Goal: Task Accomplishment & Management: Manage account settings

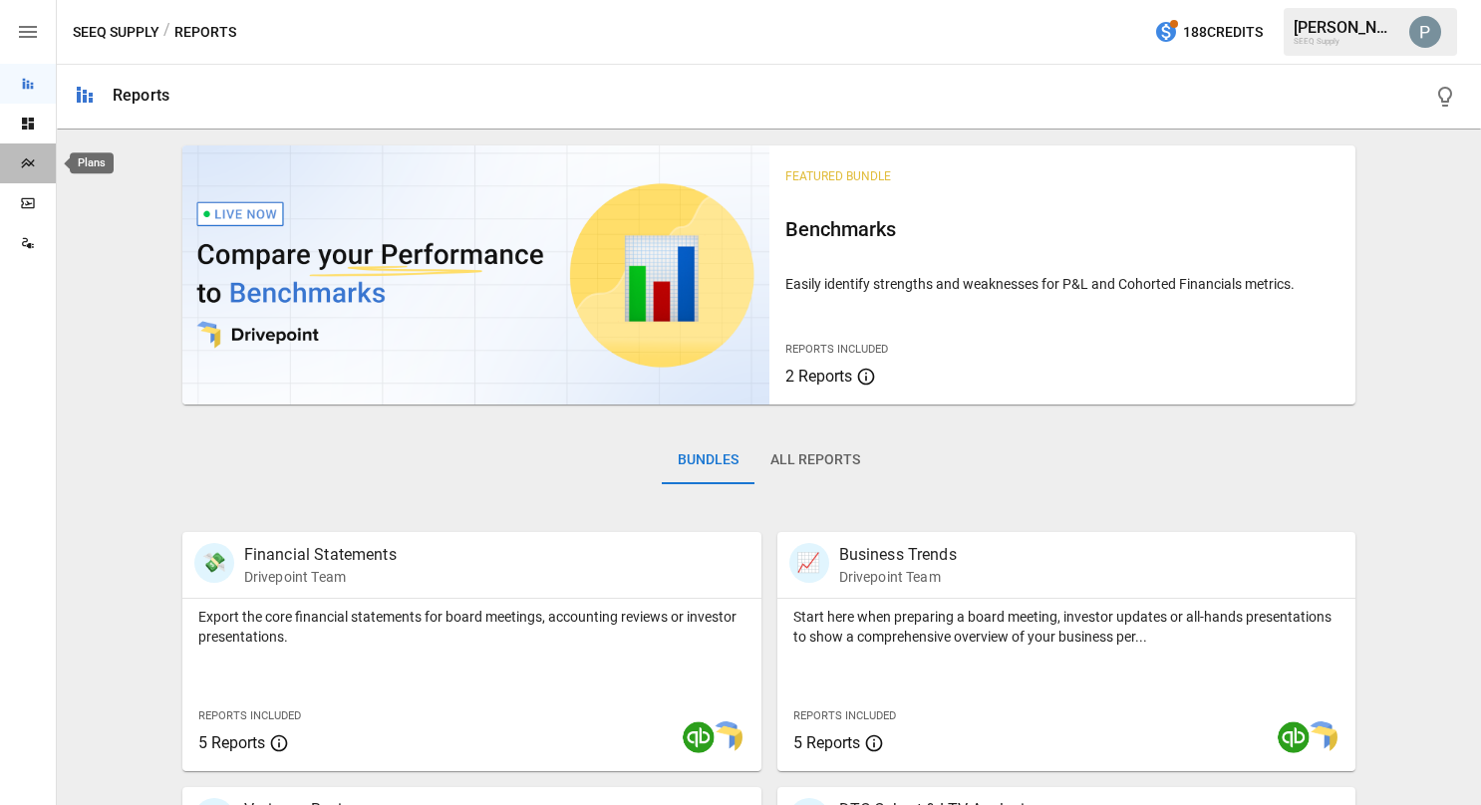
click at [18, 156] on div "Plans" at bounding box center [28, 164] width 56 height 16
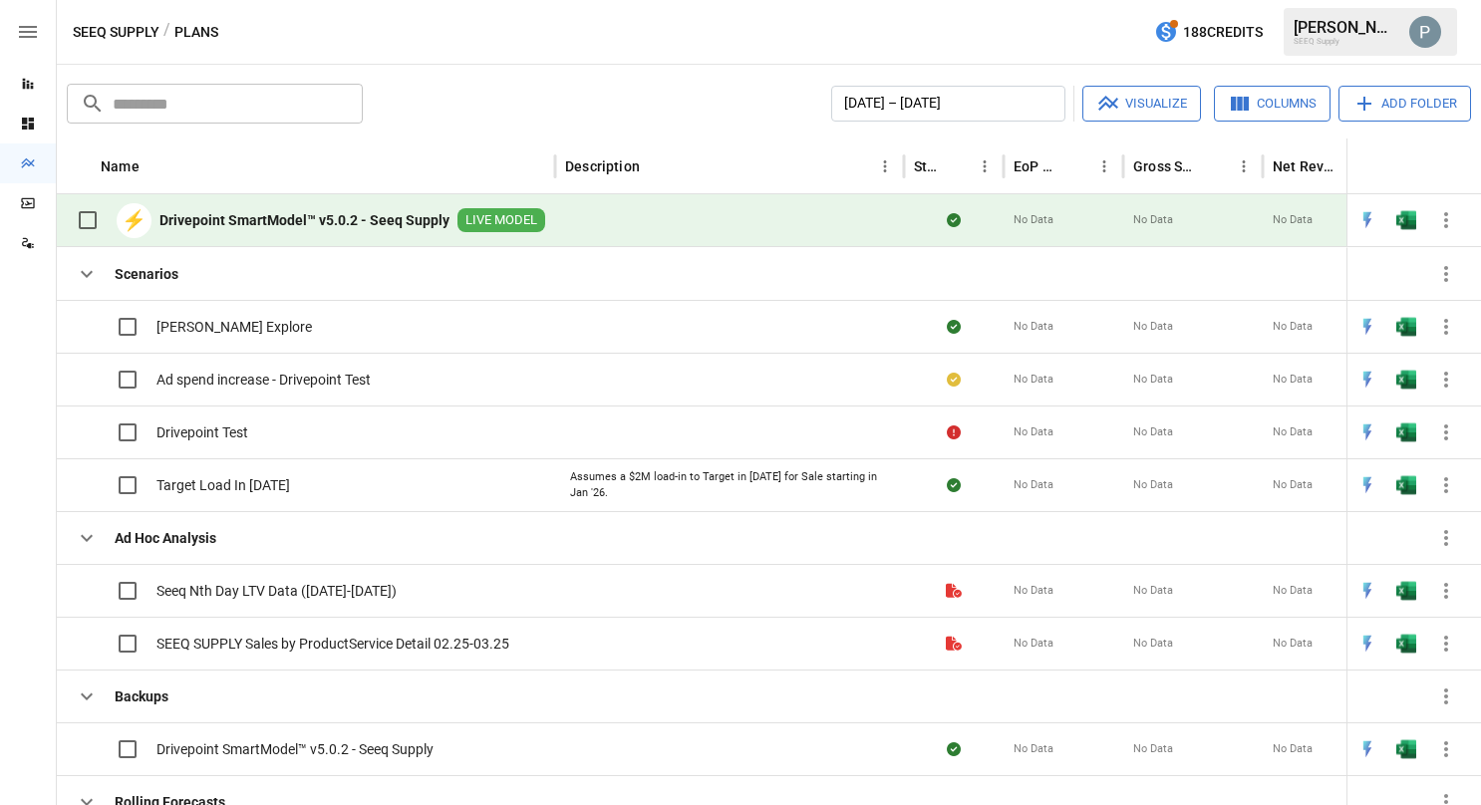
click at [290, 213] on b "Drivepoint SmartModel™ v5.0.2 - Seeq Supply" at bounding box center [305, 220] width 290 height 20
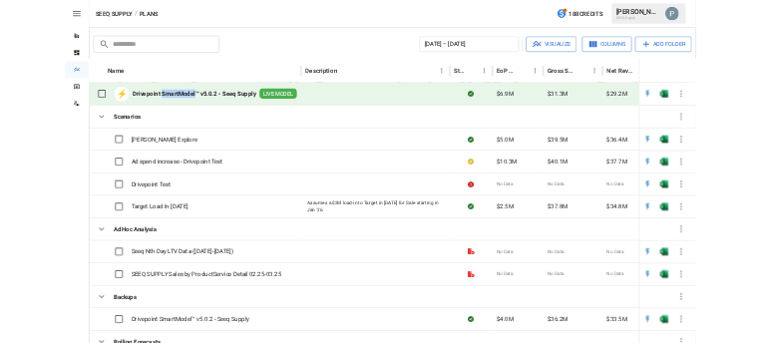
scroll to position [0, 305]
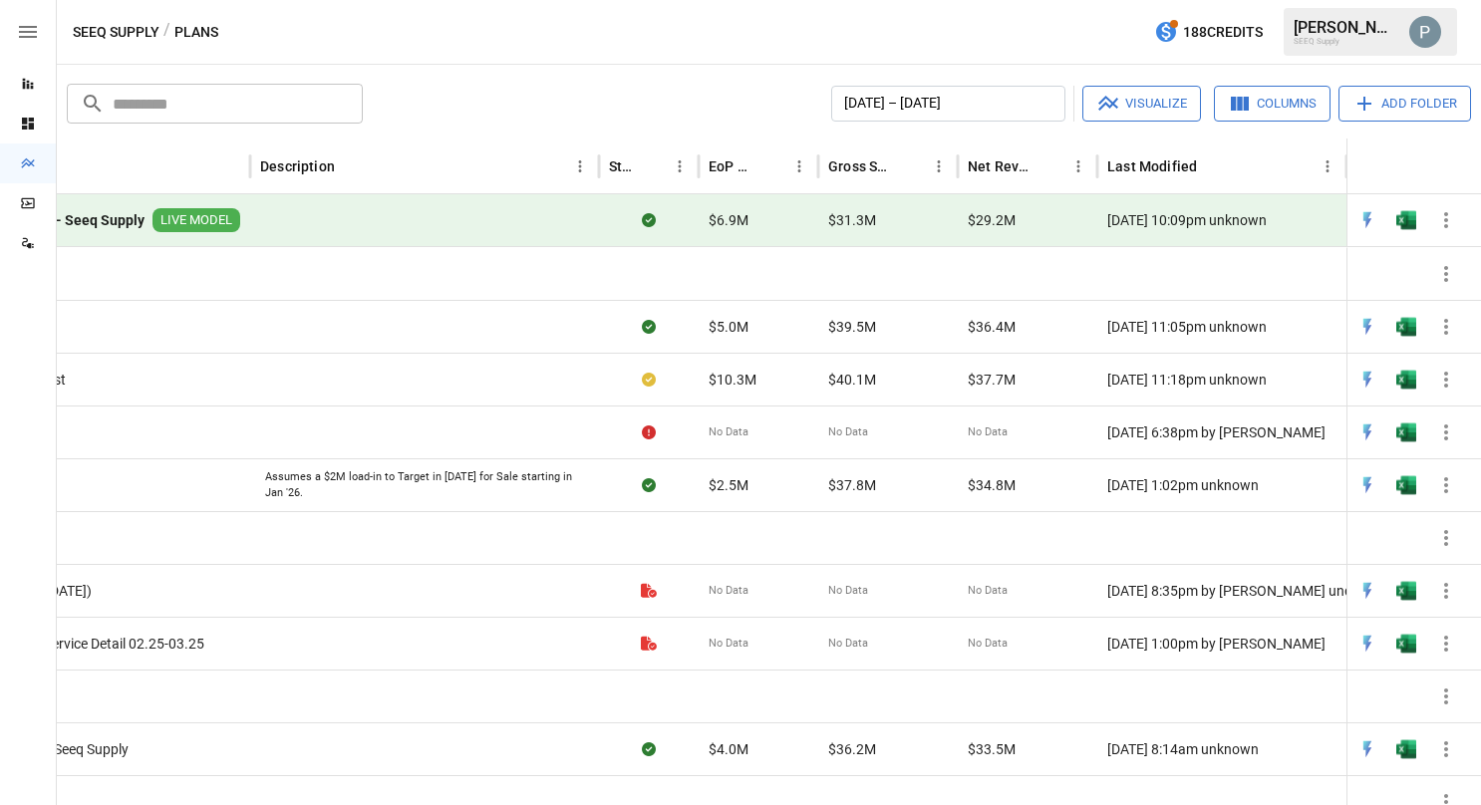
click at [91, 220] on b "Drivepoint SmartModel™ v5.0.2 - Seeq Supply" at bounding box center [-1, 220] width 290 height 20
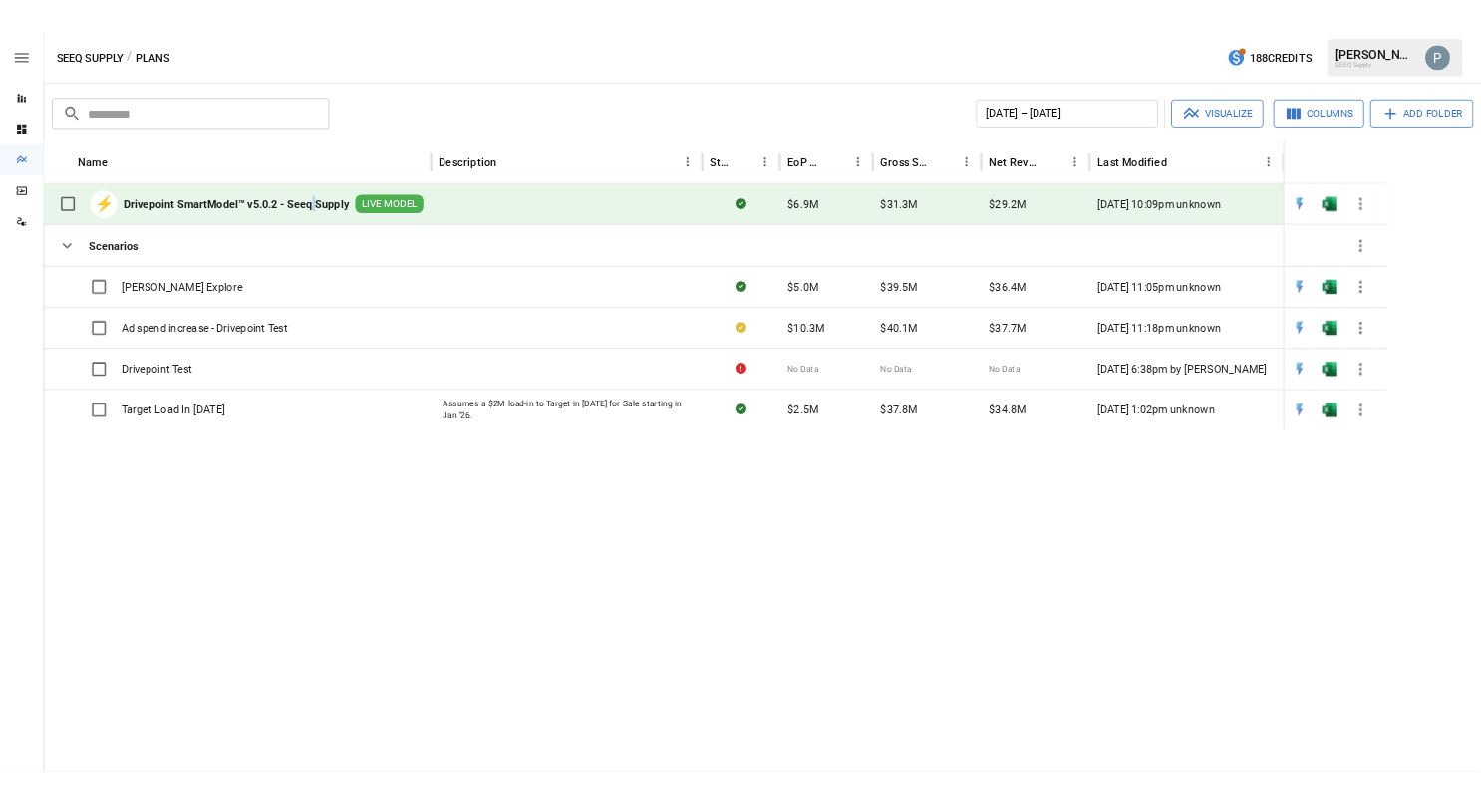
scroll to position [0, 0]
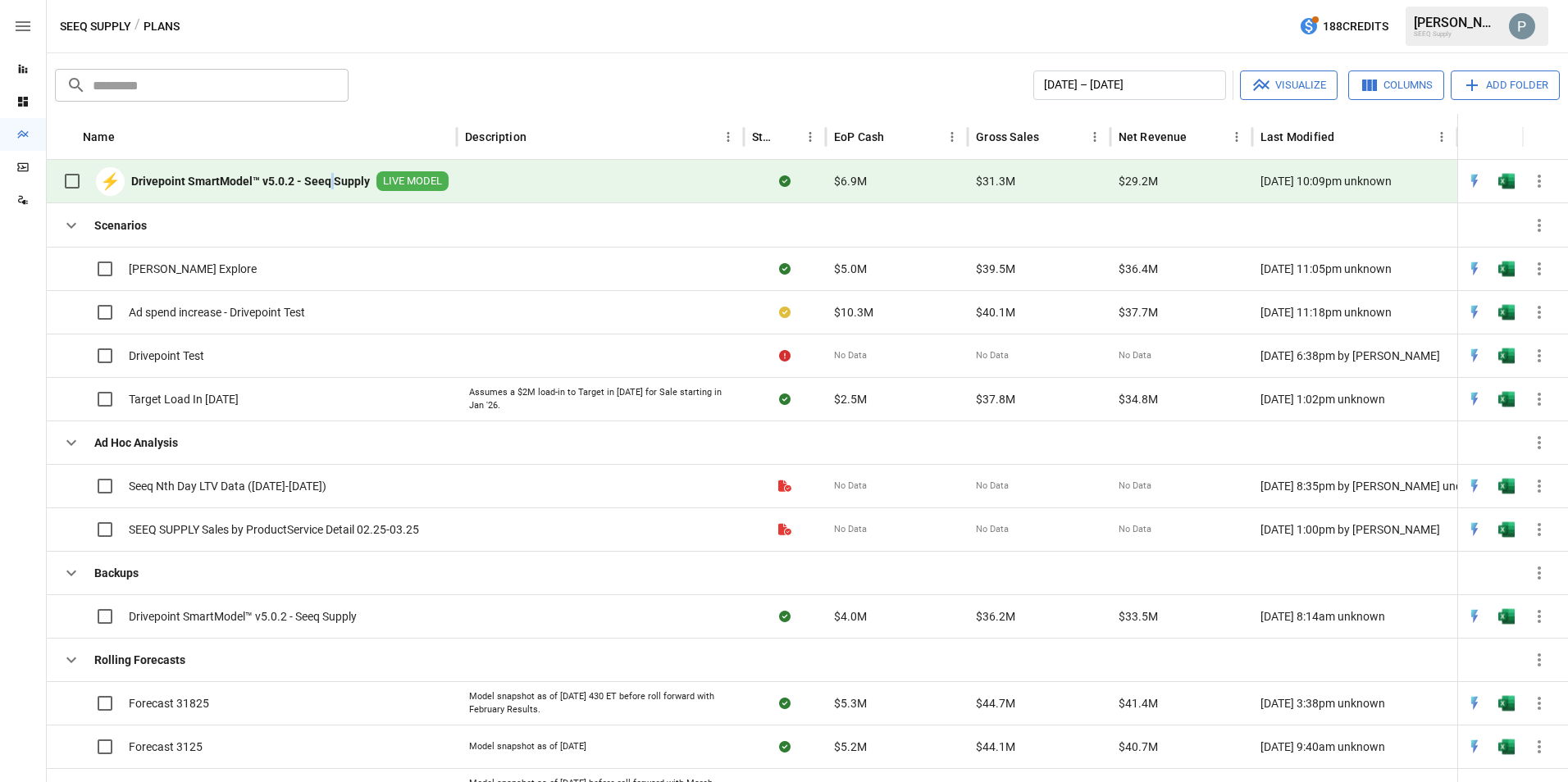
click at [1218, 179] on button "button" at bounding box center [1539, 181] width 33 height 33
click at [1218, 39] on div "[PERSON_NAME] SEEQ Supply" at bounding box center [1477, 26] width 142 height 39
click at [1218, 21] on img "Paul schoenecker" at bounding box center [1522, 26] width 26 height 26
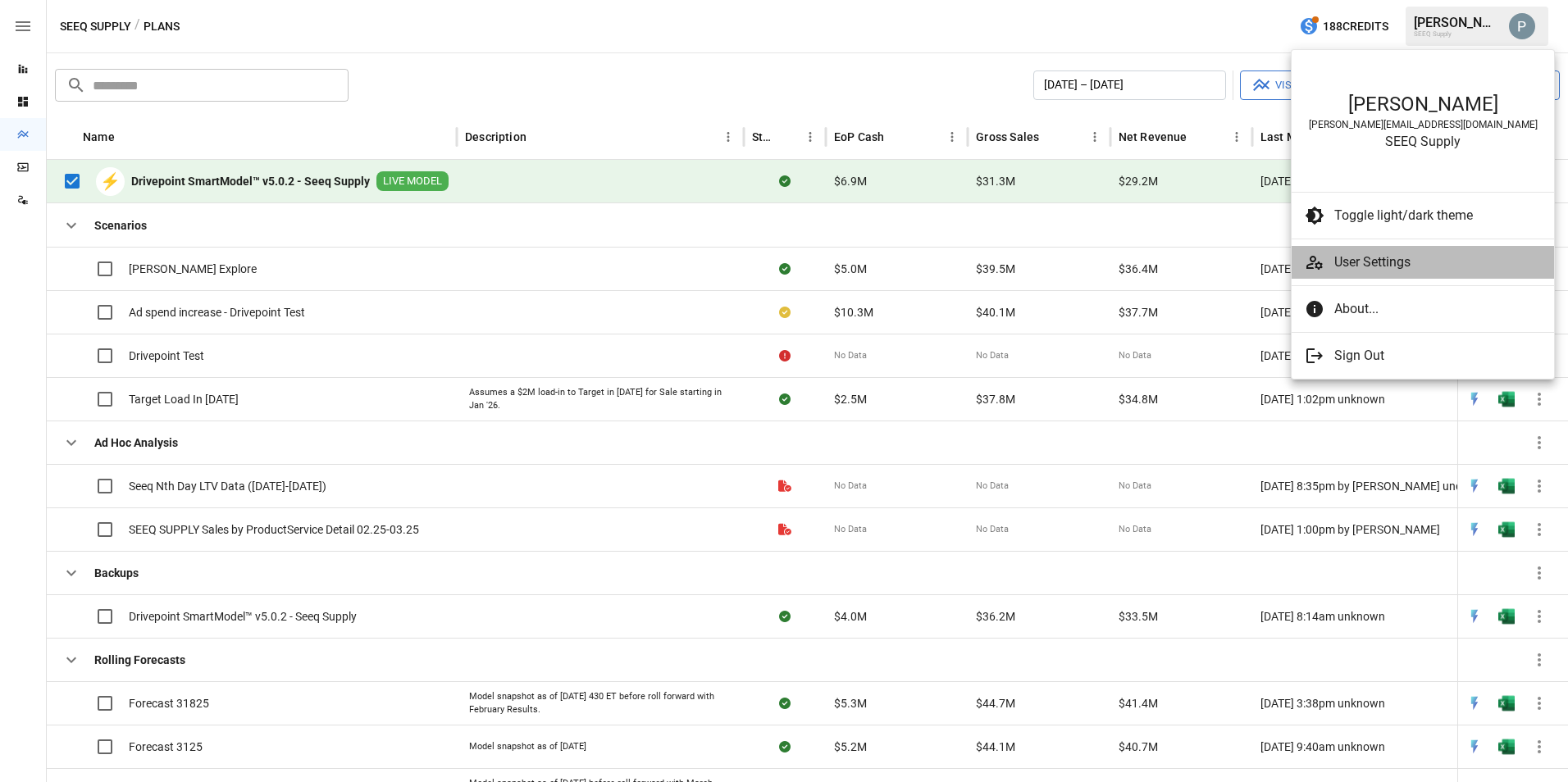
click at [1218, 269] on span "User Settings" at bounding box center [1437, 262] width 206 height 20
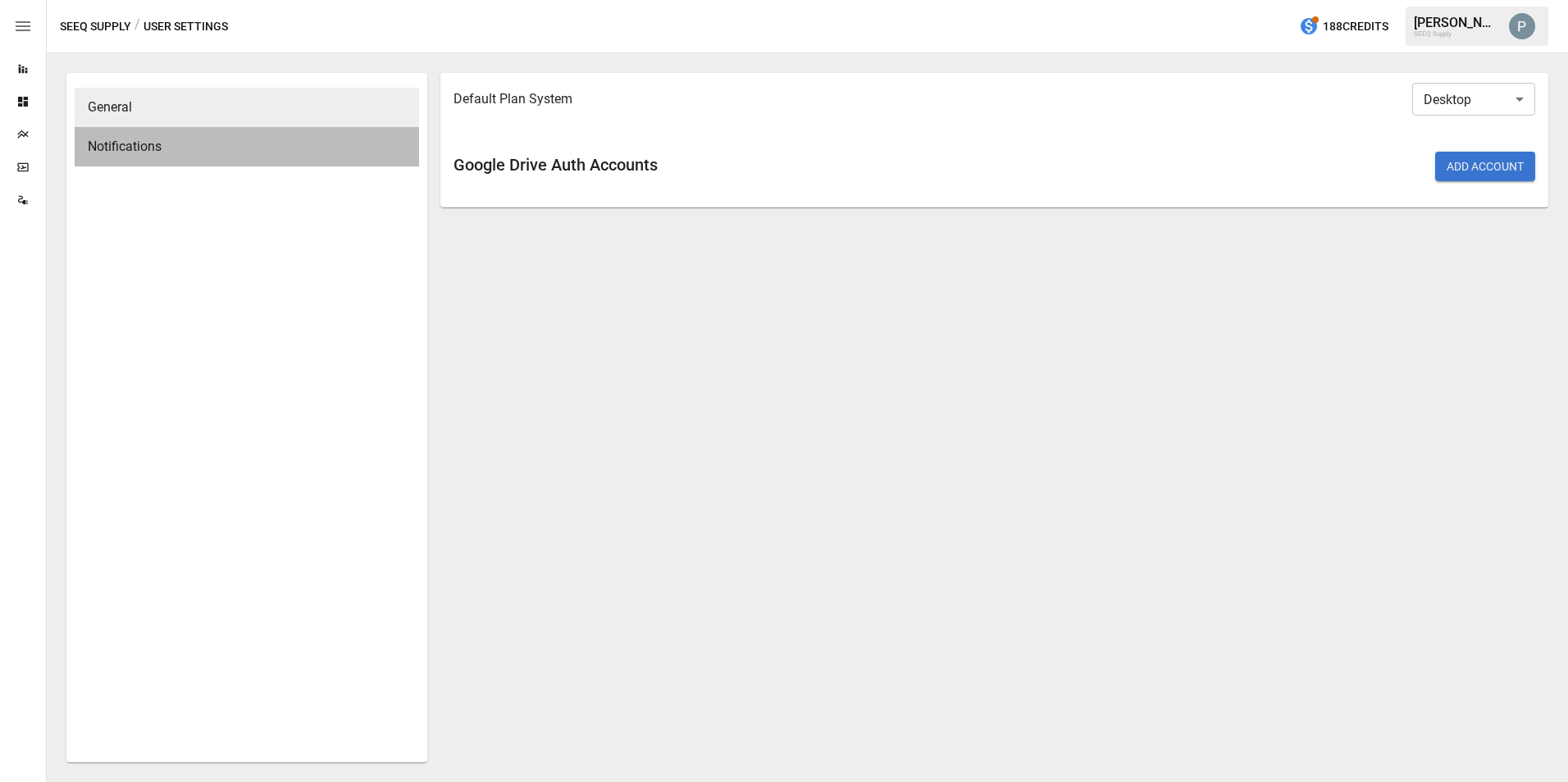
click at [194, 151] on span "Notifications" at bounding box center [247, 146] width 318 height 20
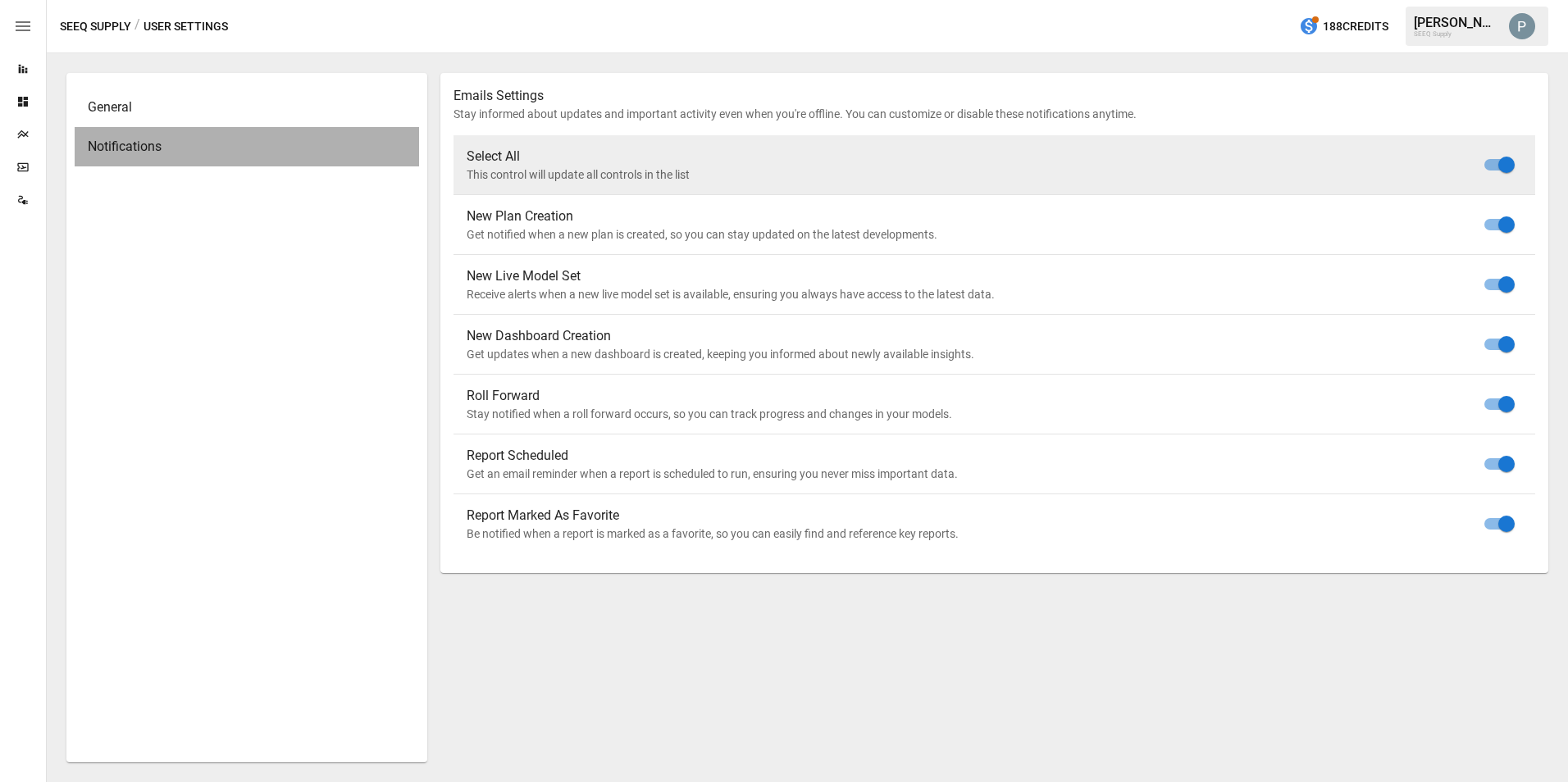
click at [186, 128] on div "Notifications" at bounding box center [247, 147] width 345 height 39
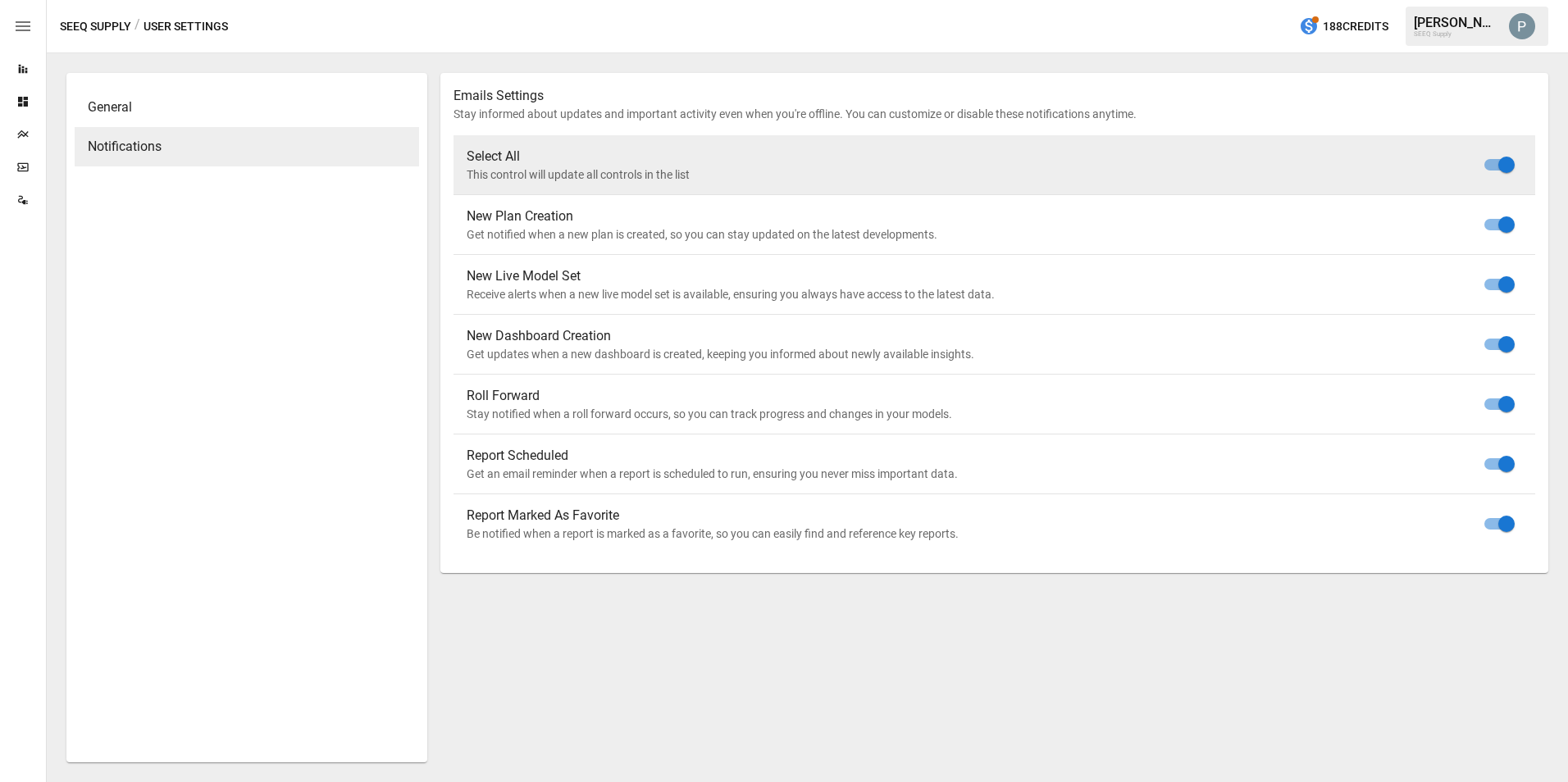
click at [106, 53] on header "SEEQ Supply / User Settings 188 Credits [PERSON_NAME] SEEQ Supply" at bounding box center [807, 26] width 1521 height 53
click at [104, 30] on button "SEEQ Supply" at bounding box center [95, 26] width 72 height 21
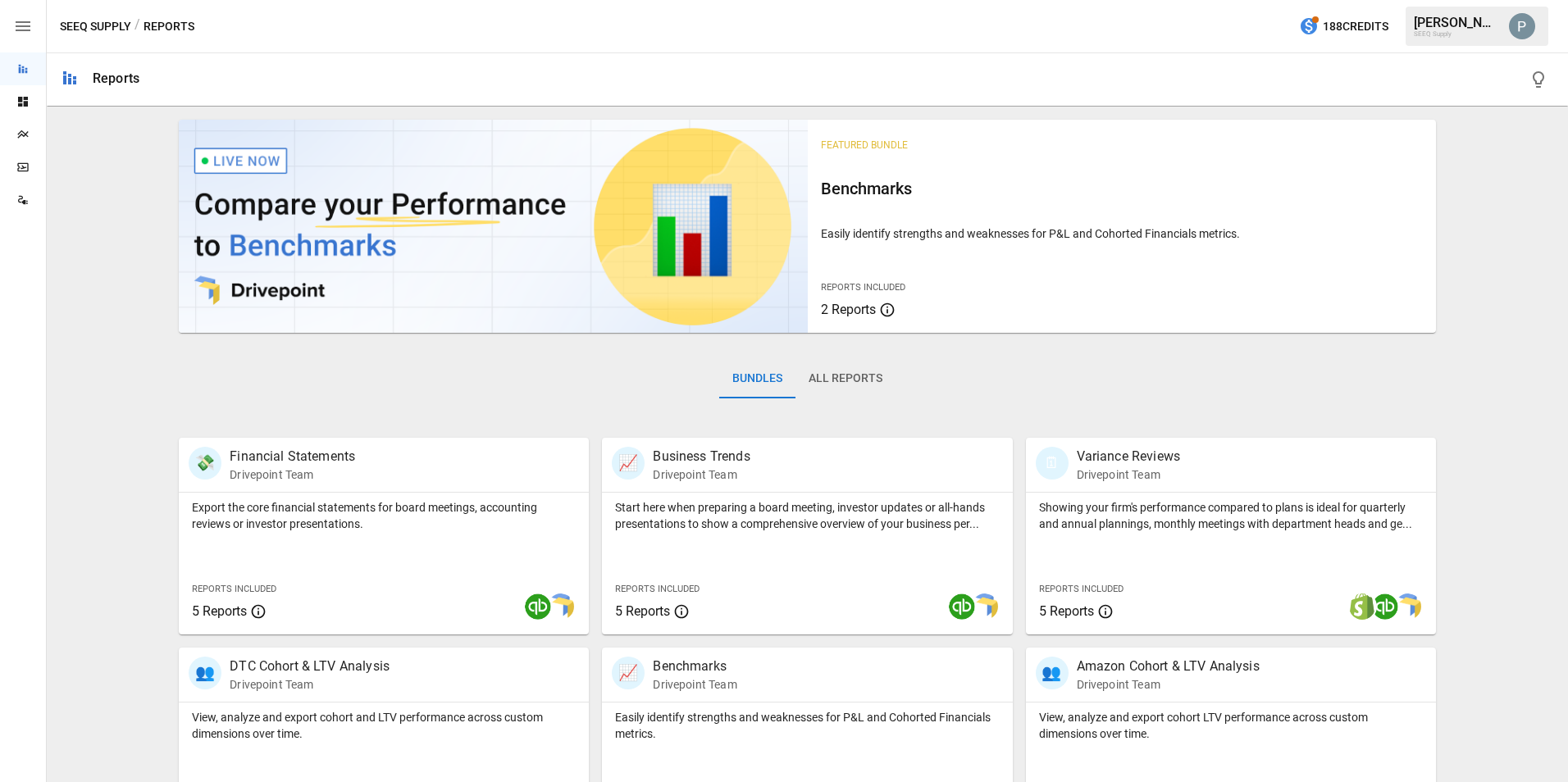
click at [1218, 35] on div "SEEQ Supply" at bounding box center [1457, 34] width 86 height 7
click at [1218, 23] on div "[PERSON_NAME]" at bounding box center [1457, 22] width 86 height 16
click at [1218, 26] on img "Paul schoenecker" at bounding box center [1522, 26] width 26 height 26
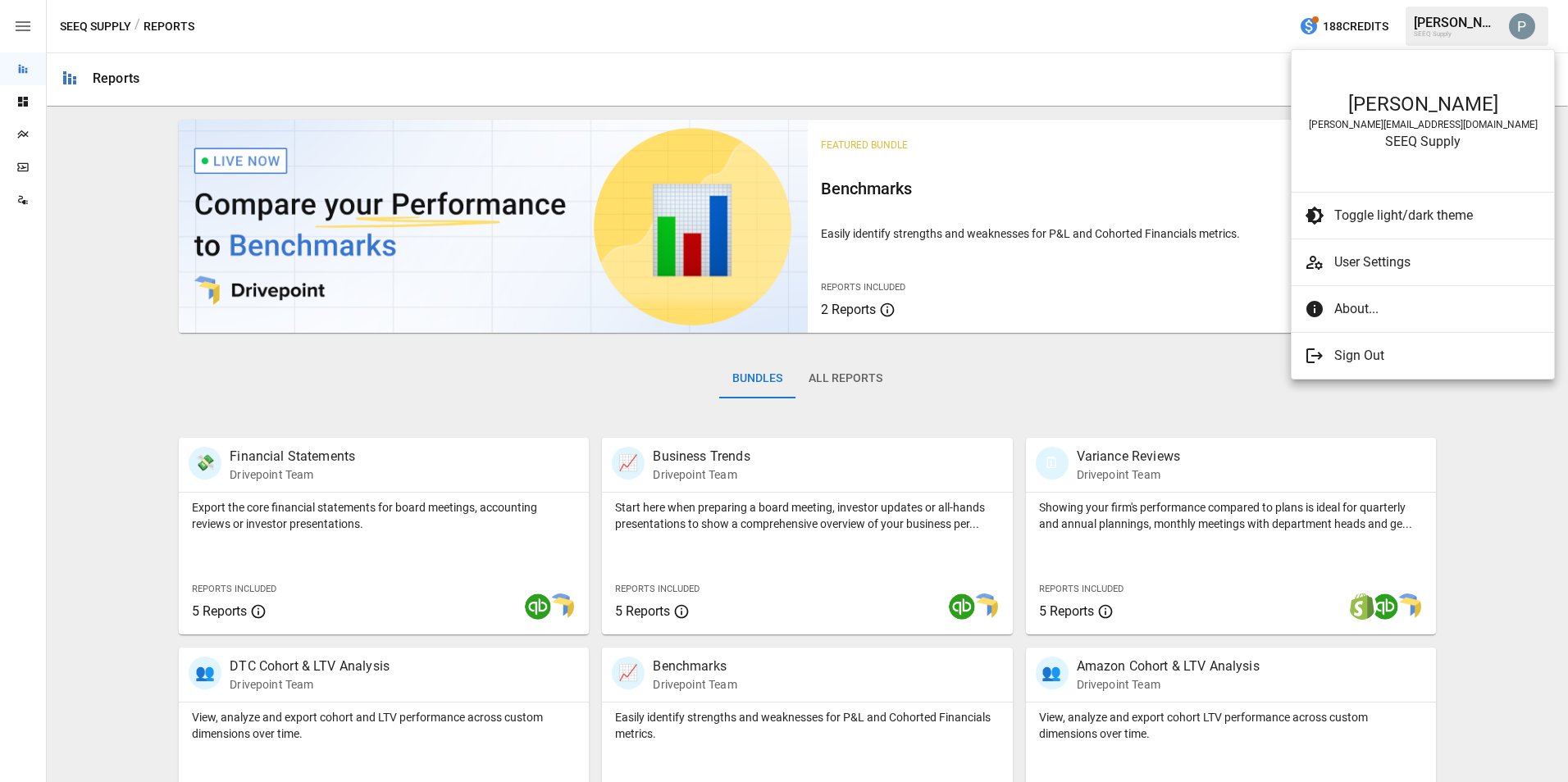
click at [1218, 109] on div "[PERSON_NAME]" at bounding box center [1422, 104] width 230 height 23
click at [1218, 252] on li "User Settings" at bounding box center [1422, 262] width 262 height 33
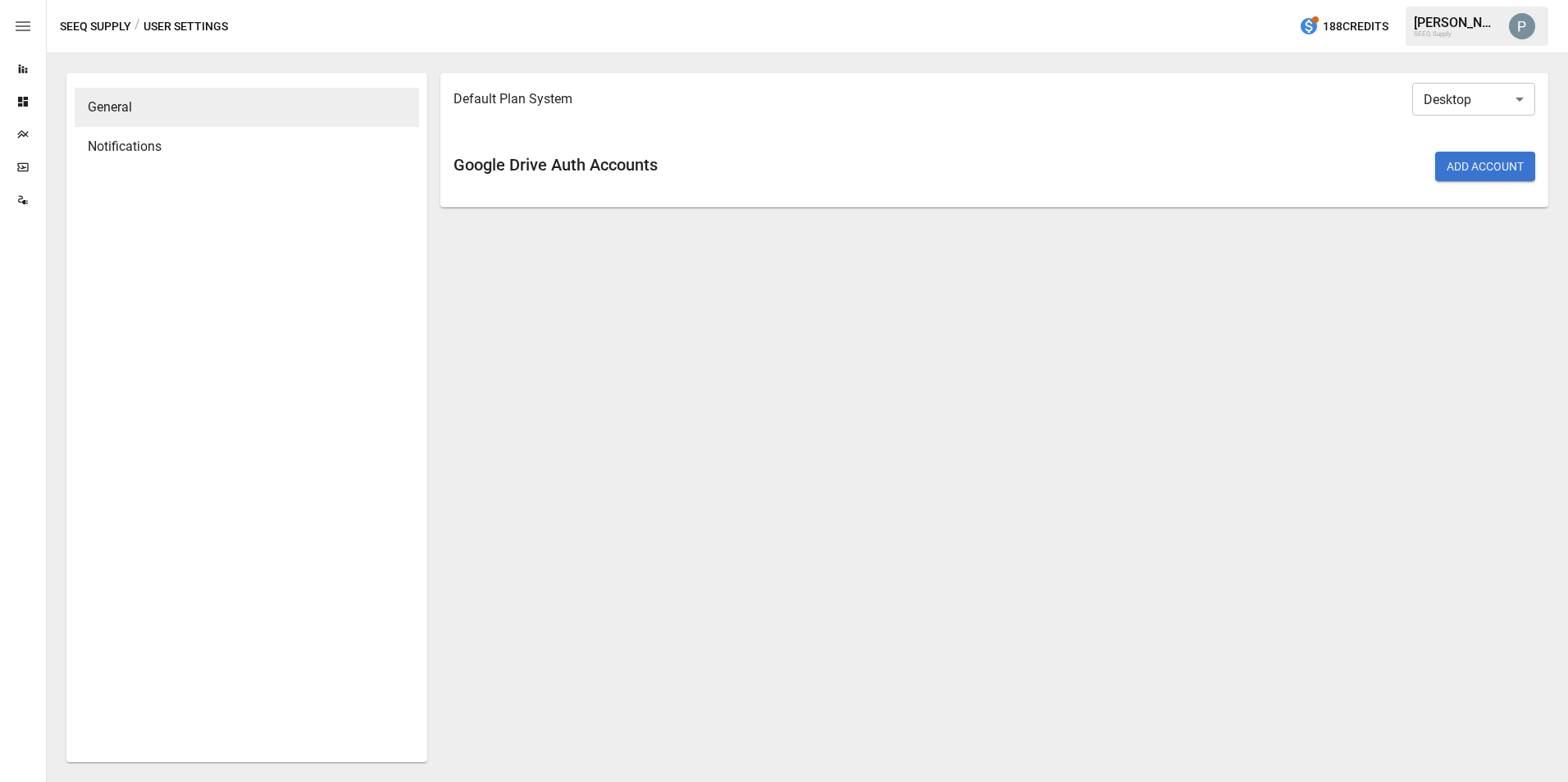
click at [179, 141] on span "Notifications" at bounding box center [247, 146] width 318 height 20
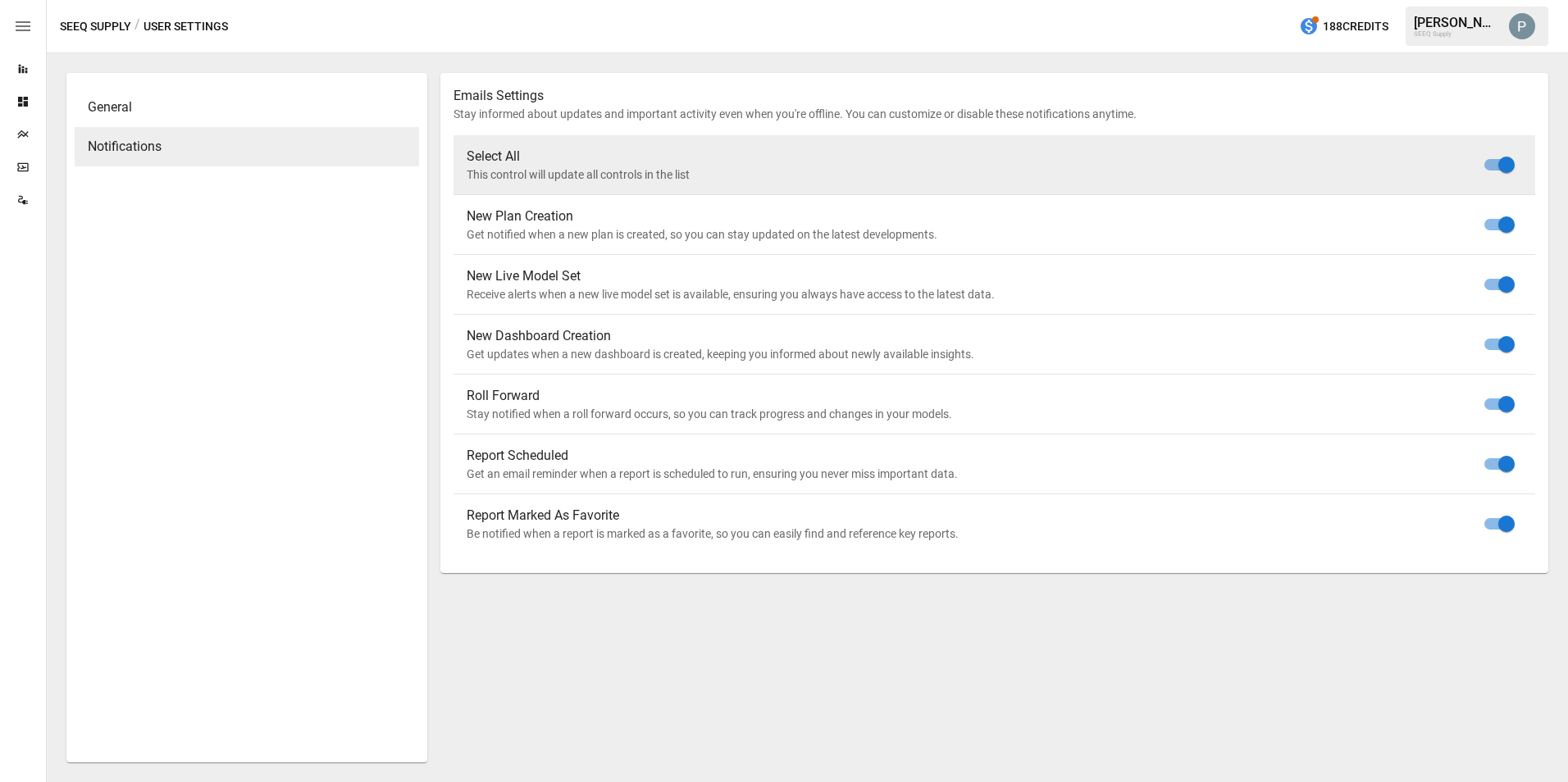
click at [169, 113] on span "General" at bounding box center [247, 108] width 318 height 20
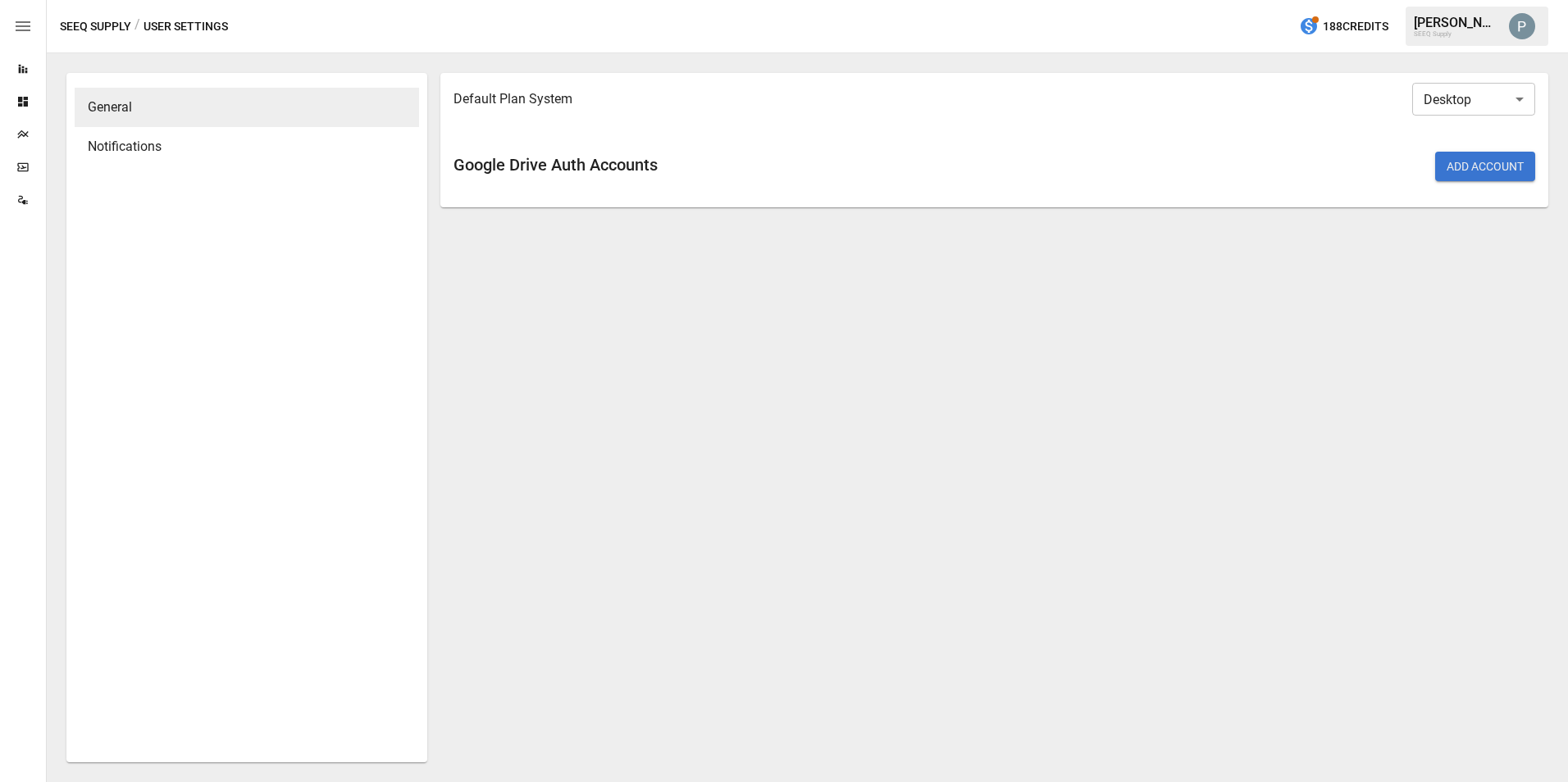
click at [1218, 0] on body "Reports Dashboards Plans SmartModel ™ Data Sources SEEQ Supply / User Settings …" at bounding box center [784, 0] width 1568 height 0
click at [1218, 201] on li "Browser" at bounding box center [1474, 204] width 123 height 33
type input "*******"
click at [33, 129] on div "Plans" at bounding box center [23, 135] width 46 height 13
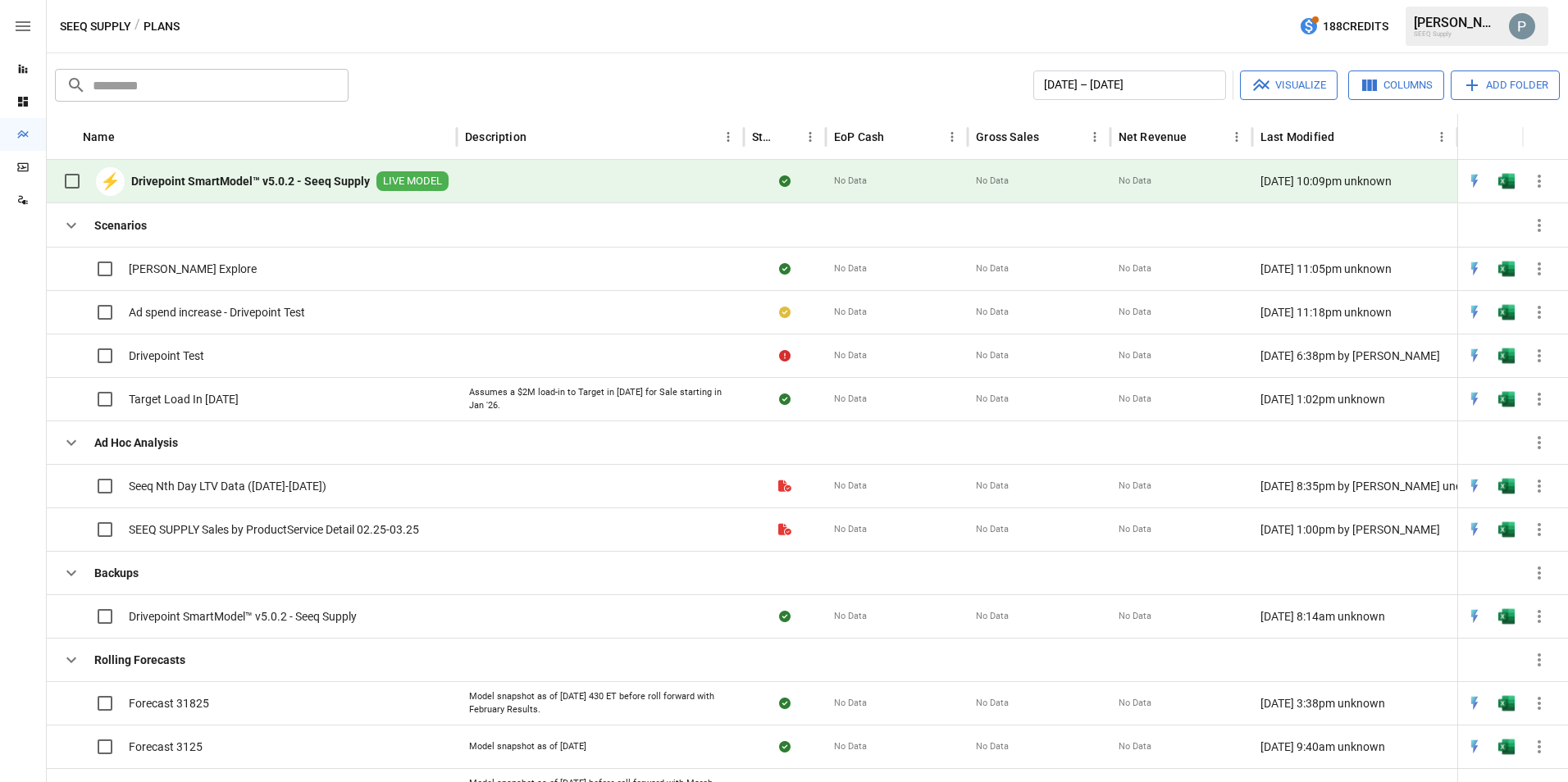
click at [194, 183] on b "Drivepoint SmartModel™ v5.0.2 - Seeq Supply" at bounding box center [251, 181] width 239 height 16
click at [278, 188] on b "Drivepoint SmartModel™ v5.0.2 - Seeq Supply" at bounding box center [251, 181] width 239 height 16
click at [1218, 20] on button "button" at bounding box center [1522, 26] width 46 height 46
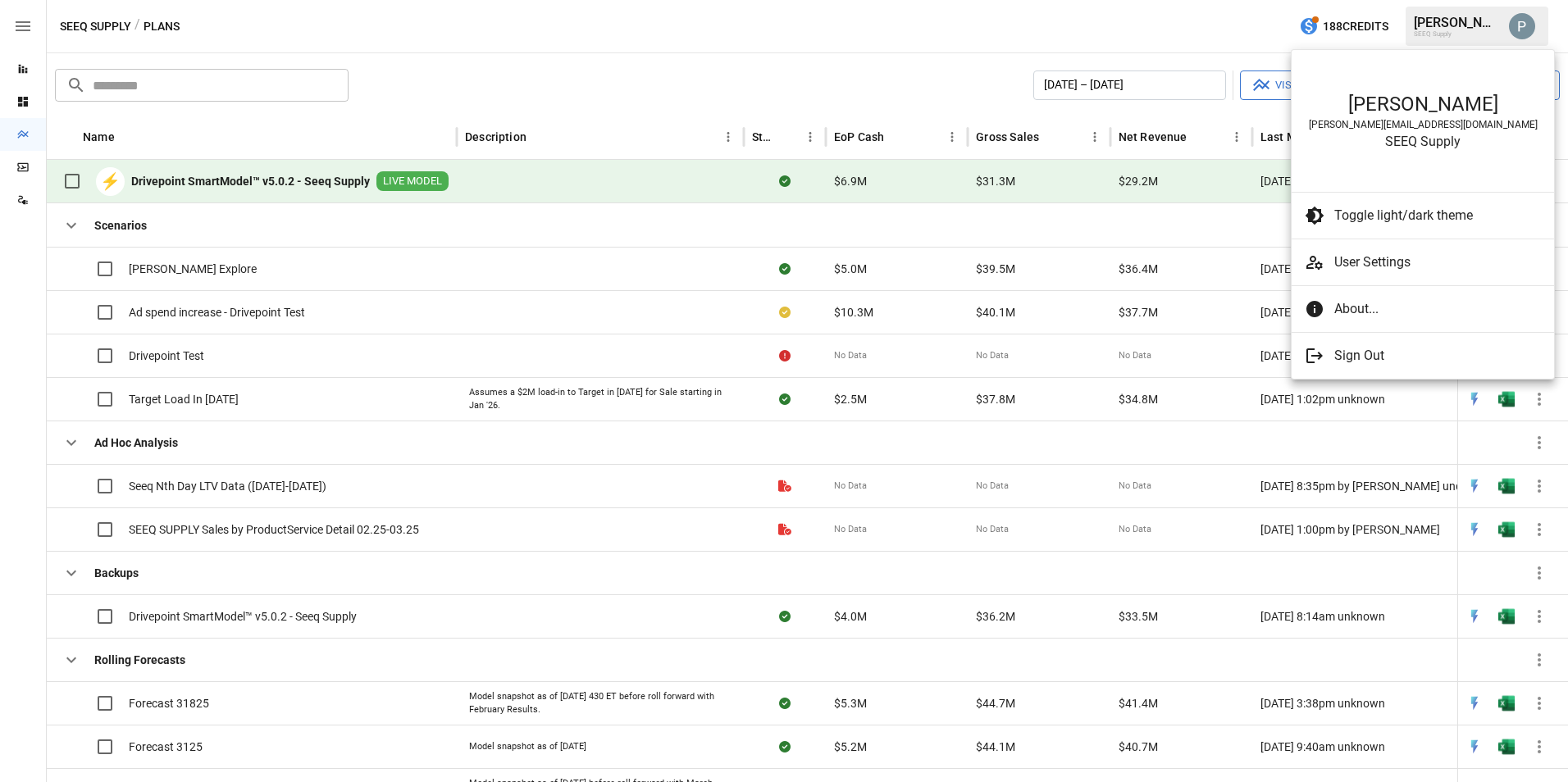
click at [1218, 267] on span "User Settings" at bounding box center [1437, 262] width 206 height 20
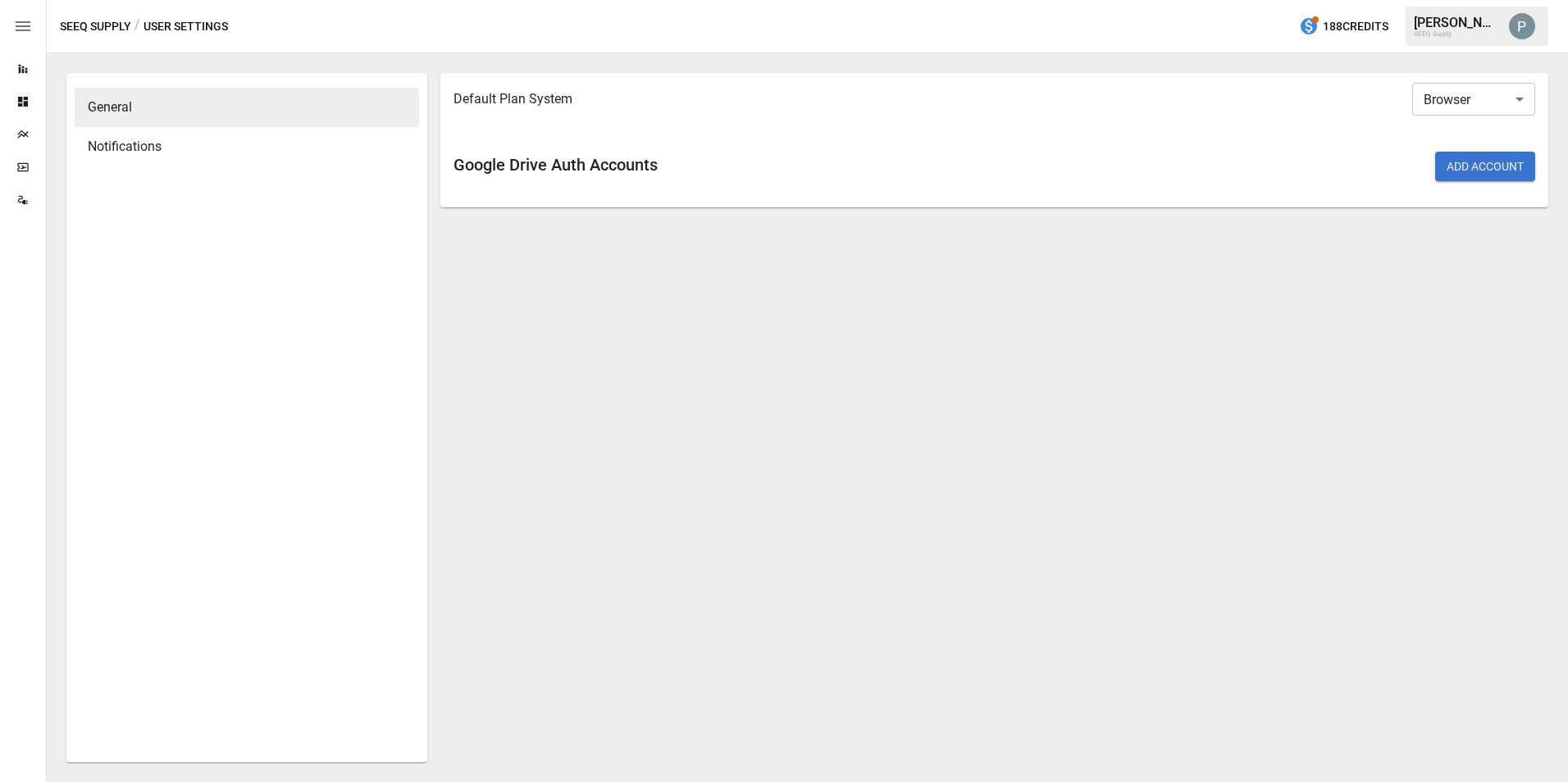
click at [1218, 0] on body "Reports Dashboards Plans SmartModel ™ Data Sources SEEQ Supply / User Settings …" at bounding box center [784, 0] width 1568 height 0
click at [1218, 152] on li "Not Defined" at bounding box center [1474, 139] width 123 height 33
click at [39, 139] on div "Plans" at bounding box center [23, 135] width 46 height 13
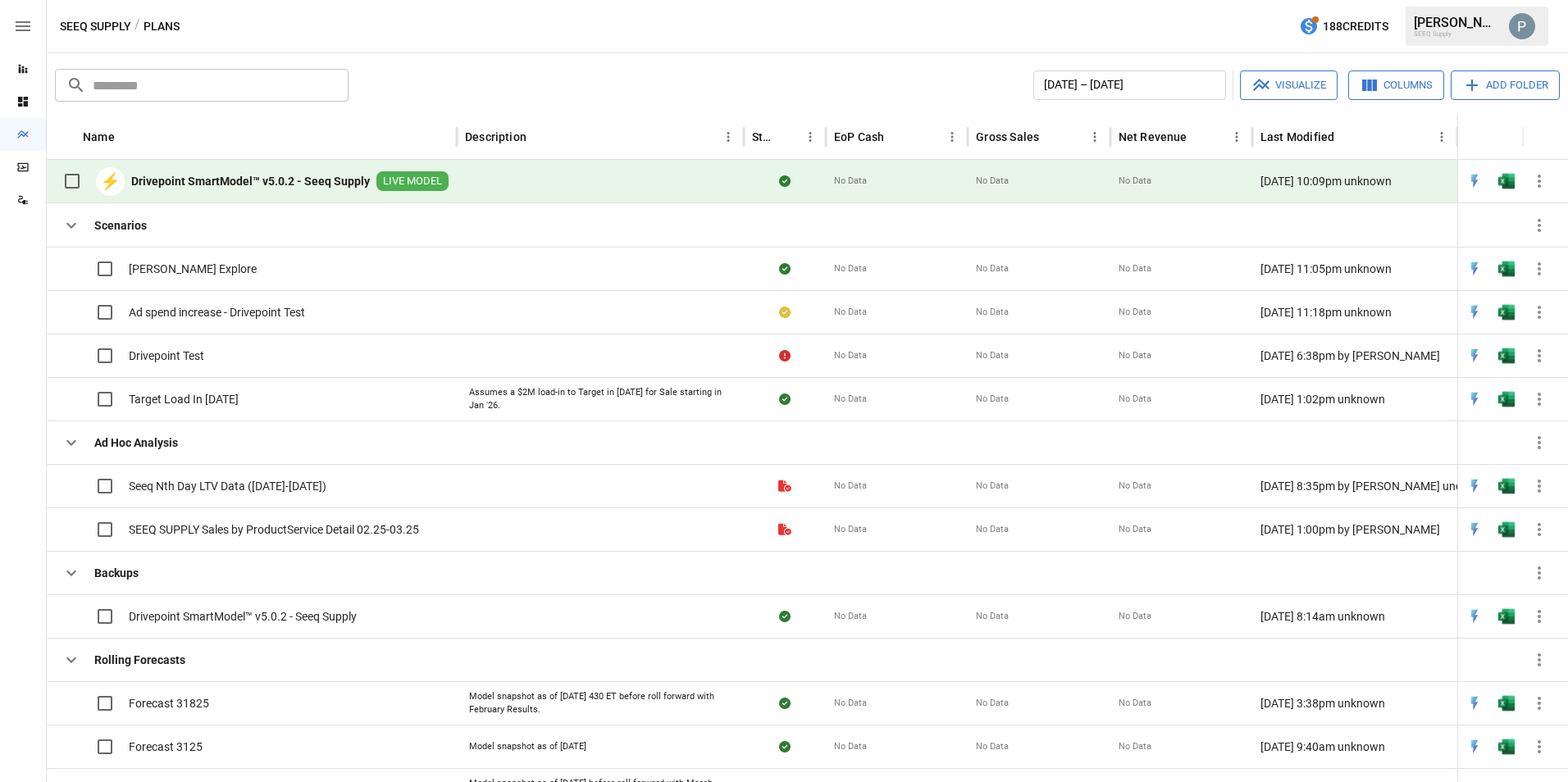
click at [213, 173] on b "Drivepoint SmartModel™ v5.0.2 - Seeq Supply" at bounding box center [251, 181] width 239 height 16
click at [1218, 9] on div "[PERSON_NAME] SEEQ Supply" at bounding box center [1477, 26] width 142 height 39
click at [1218, 38] on div "SEEQ Supply" at bounding box center [1457, 34] width 86 height 7
click at [1218, 32] on img "Paul schoenecker" at bounding box center [1522, 26] width 26 height 26
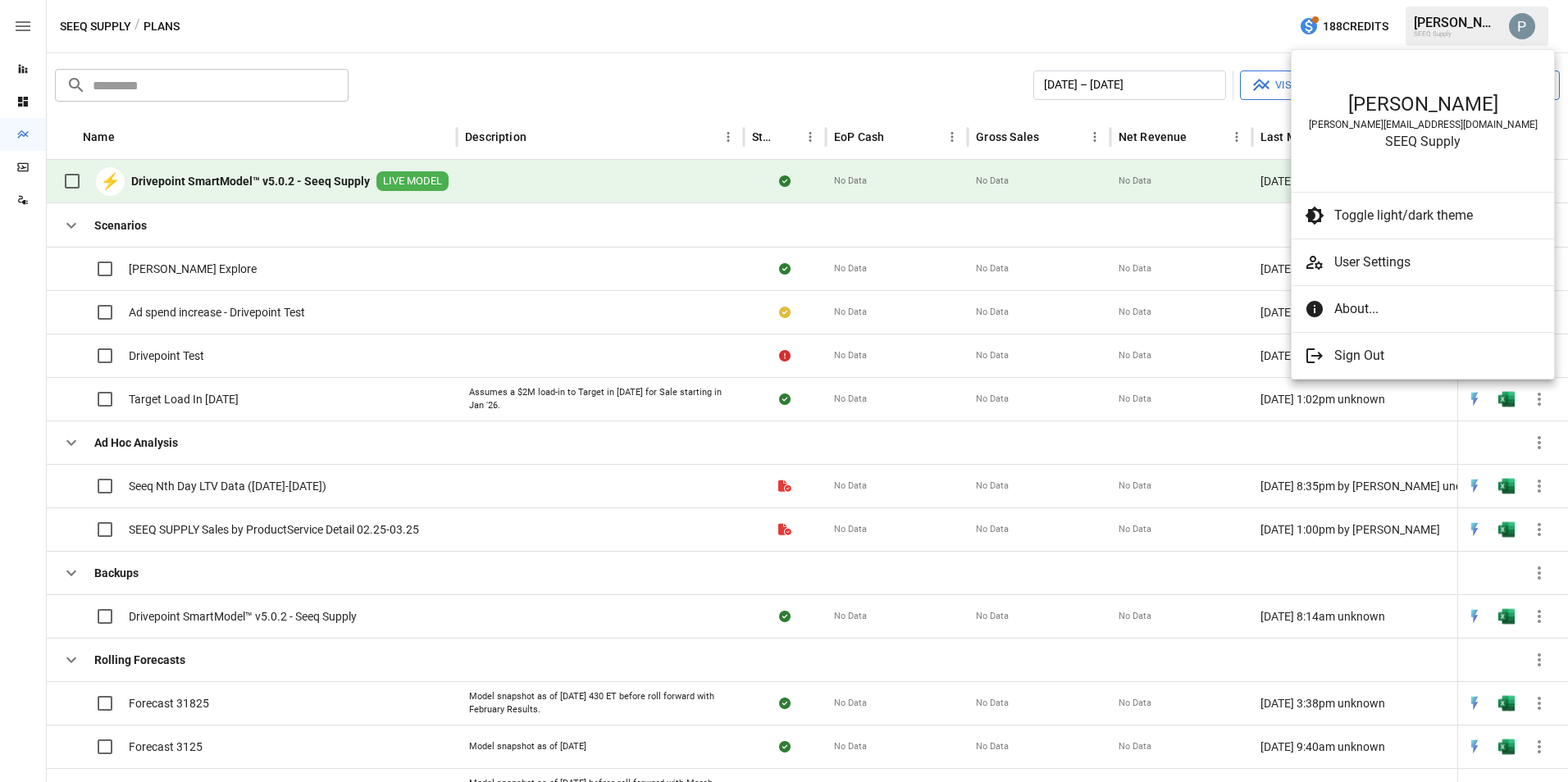
click at [1218, 271] on span "User Settings" at bounding box center [1437, 262] width 206 height 20
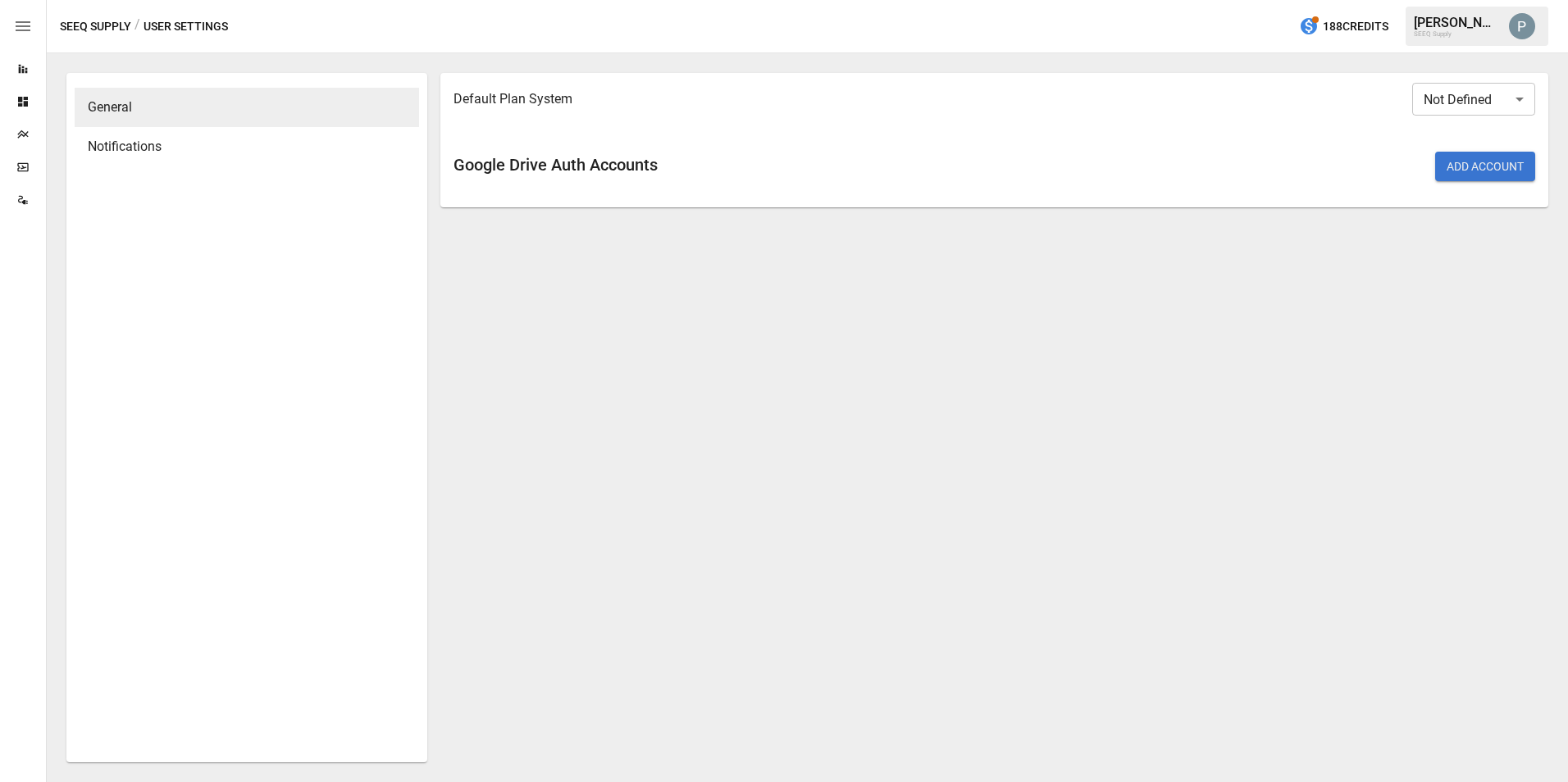
click at [1218, 0] on body "Reports Dashboards Plans SmartModel ™ Data Sources SEEQ Supply / User Settings …" at bounding box center [784, 0] width 1568 height 0
click at [1218, 158] on li "Desktop" at bounding box center [1474, 171] width 123 height 33
type input "*******"
click at [1218, 160] on button "Add Account" at bounding box center [1486, 166] width 100 height 30
click at [11, 95] on div "Dashboards" at bounding box center [23, 102] width 46 height 13
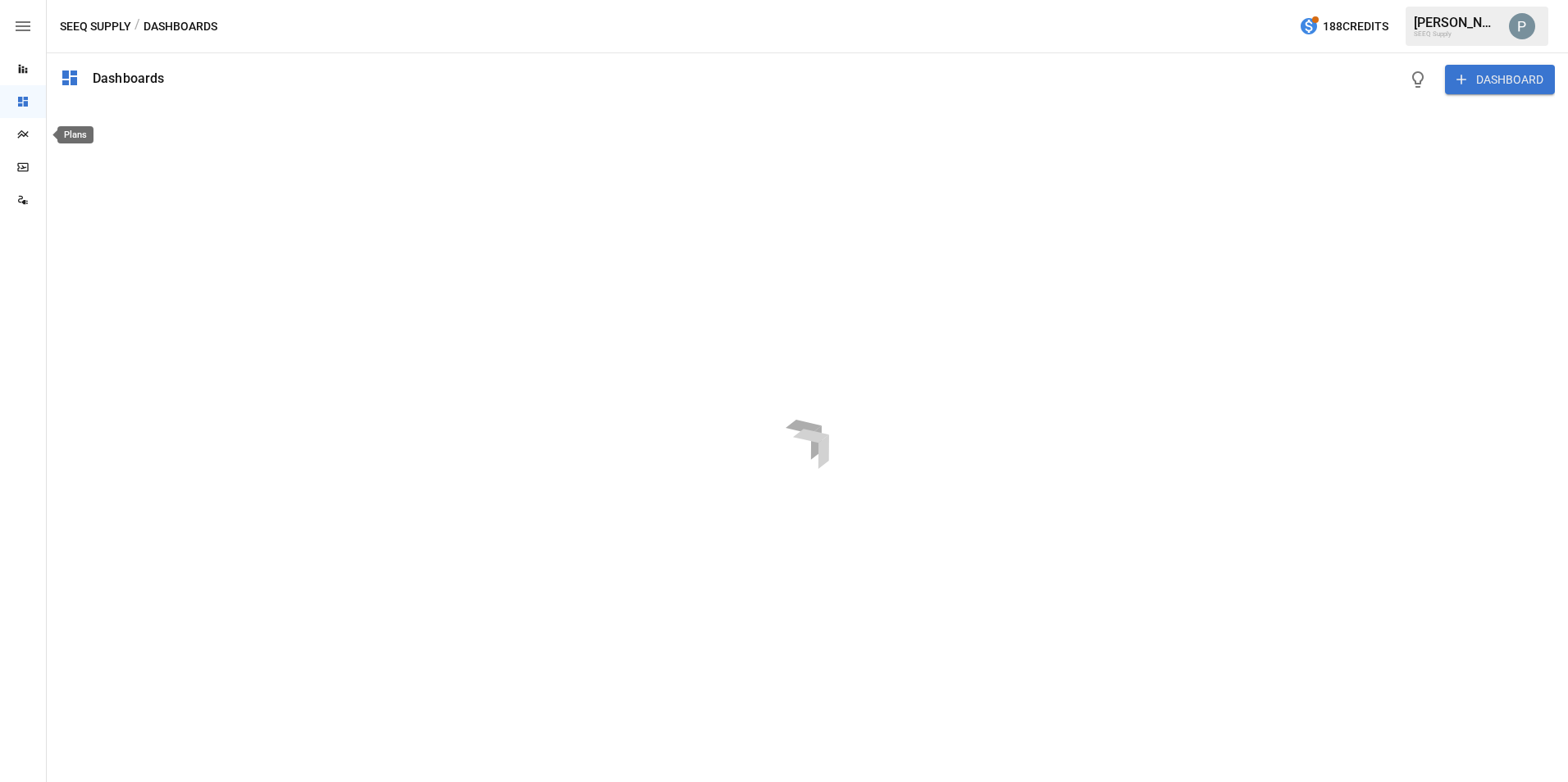
click at [22, 138] on icon "Plans" at bounding box center [23, 135] width 13 height 13
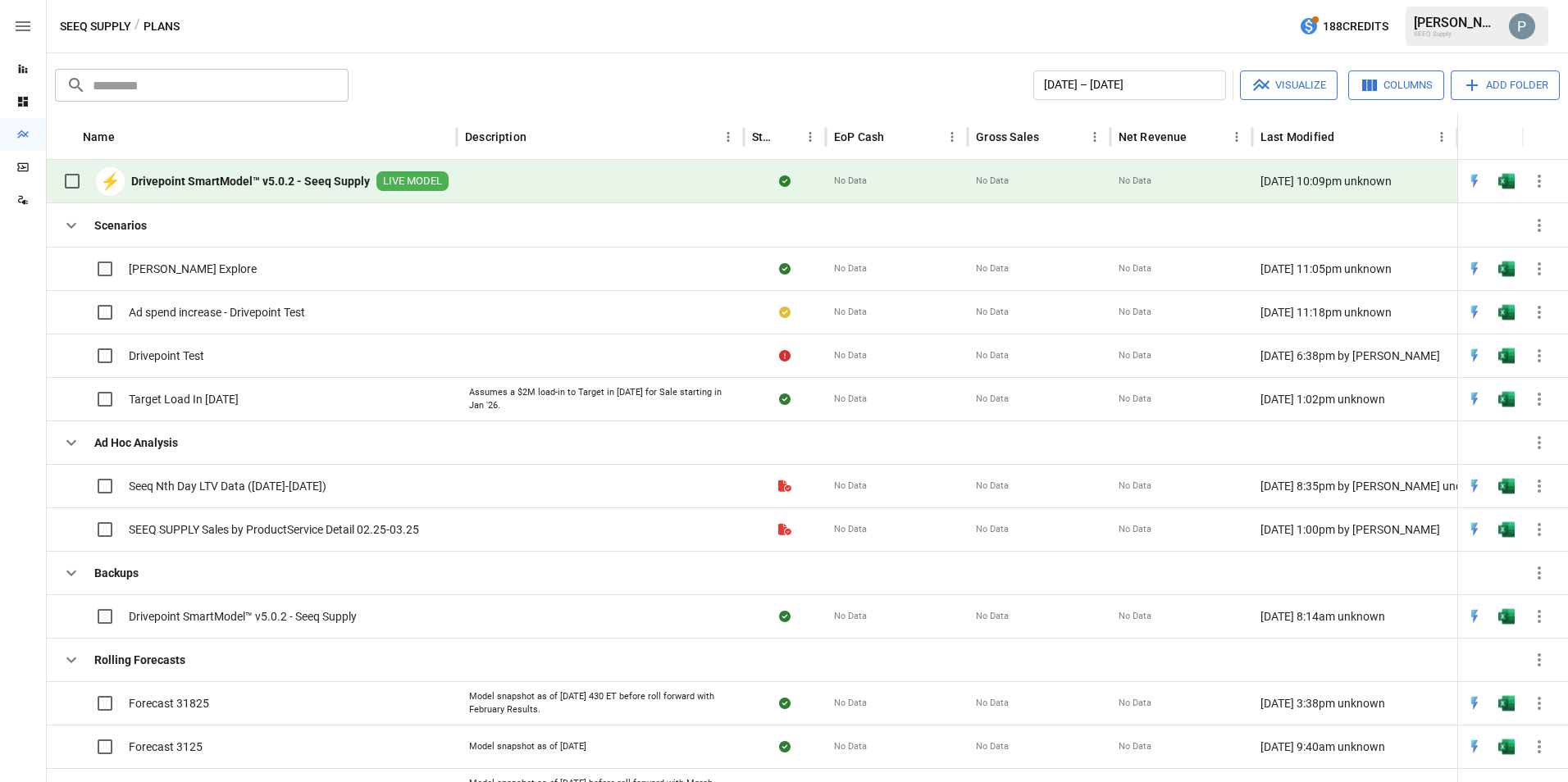
click at [262, 188] on b "Drivepoint SmartModel™ v5.0.2 - Seeq Supply" at bounding box center [251, 181] width 239 height 16
click at [204, 179] on b "Drivepoint SmartModel™ v5.0.2 - Seeq Supply" at bounding box center [251, 181] width 239 height 16
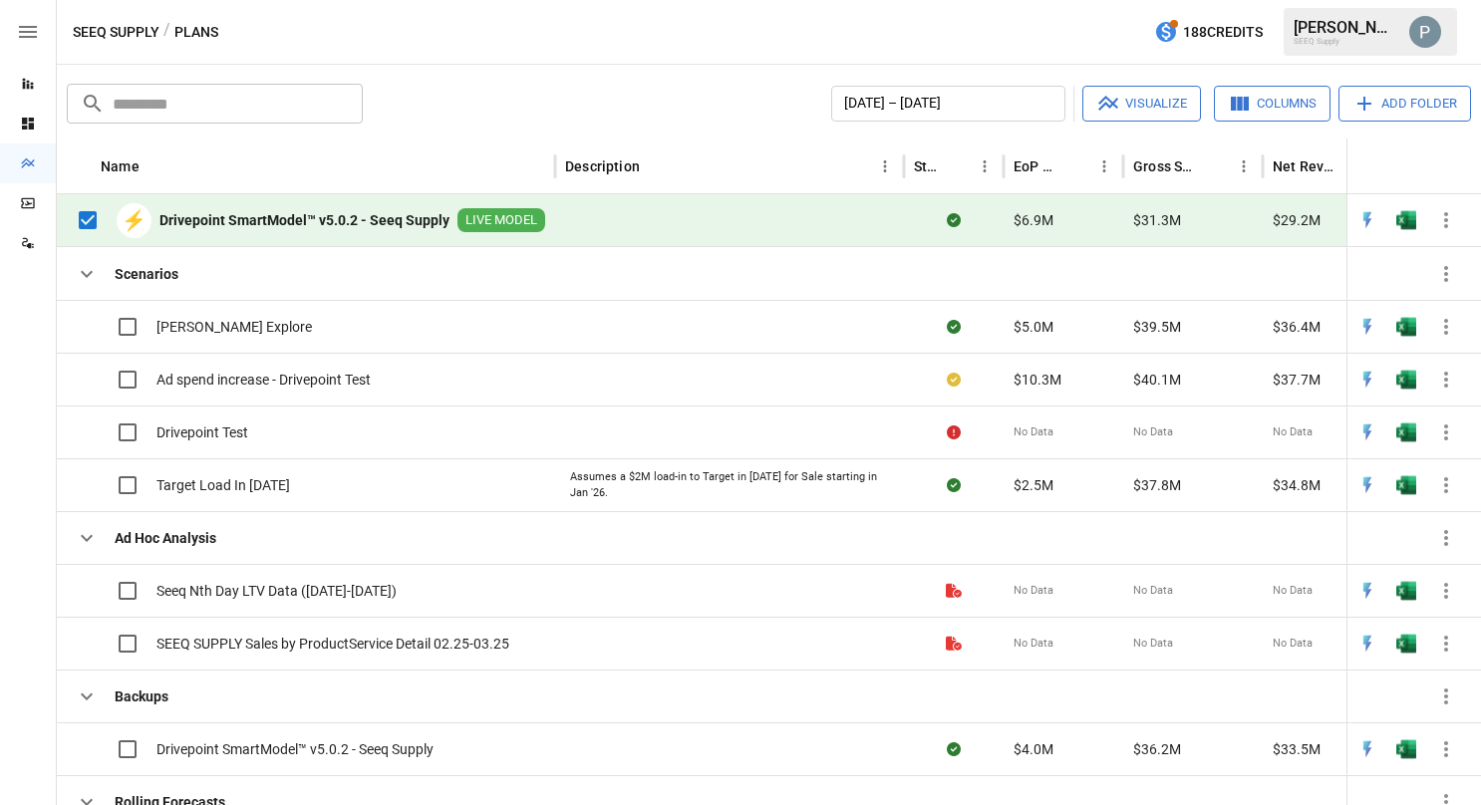
click at [221, 225] on b "Drivepoint SmartModel™ v5.0.2 - Seeq Supply" at bounding box center [305, 220] width 290 height 20
click at [369, 218] on b "Drivepoint SmartModel™ v5.0.2 - Seeq Supply" at bounding box center [305, 220] width 290 height 20
click at [236, 213] on b "Drivepoint SmartModel™ v5.0.2 - Seeq Supply" at bounding box center [305, 220] width 290 height 20
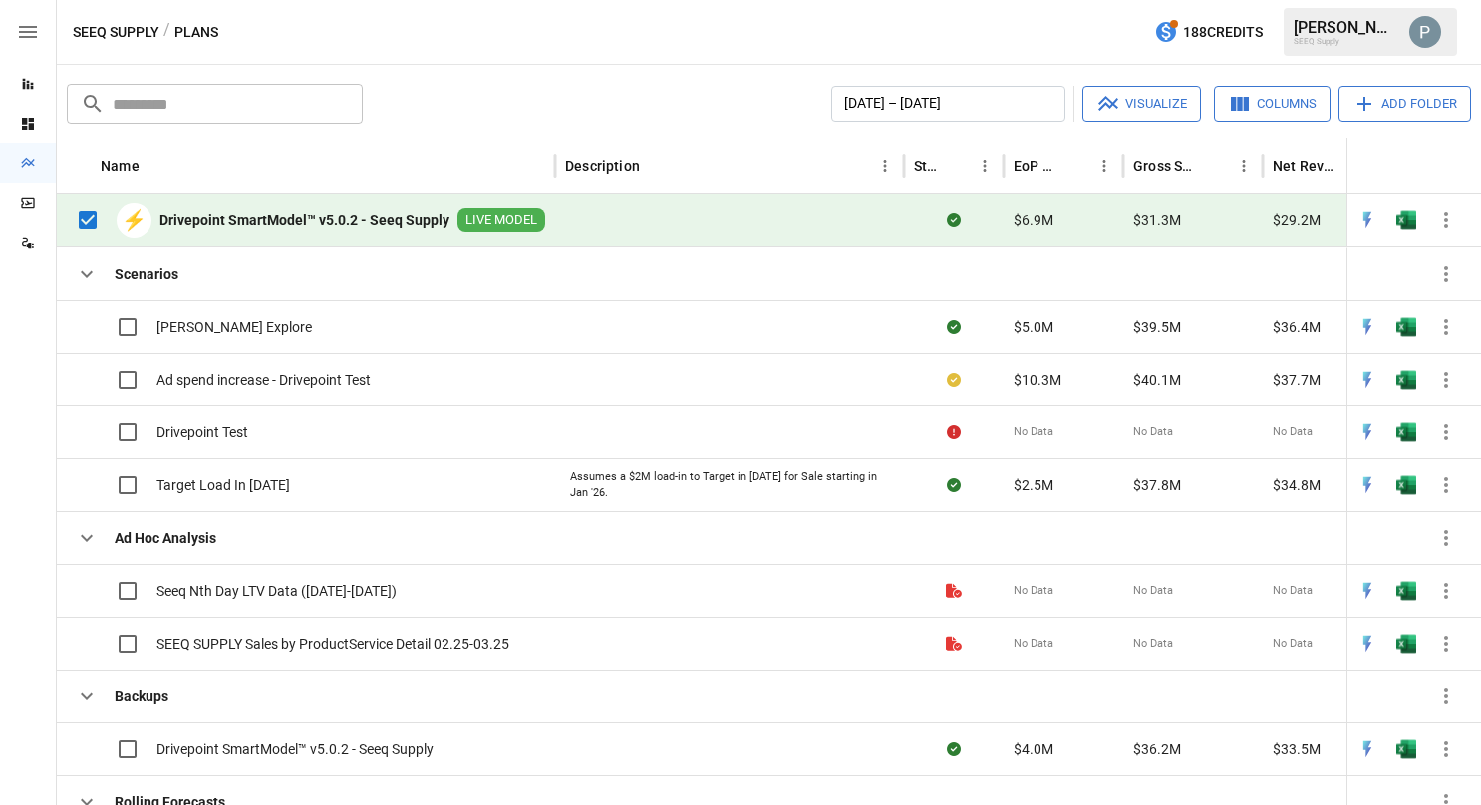
click at [236, 213] on b "Drivepoint SmartModel™ v5.0.2 - Seeq Supply" at bounding box center [305, 220] width 290 height 20
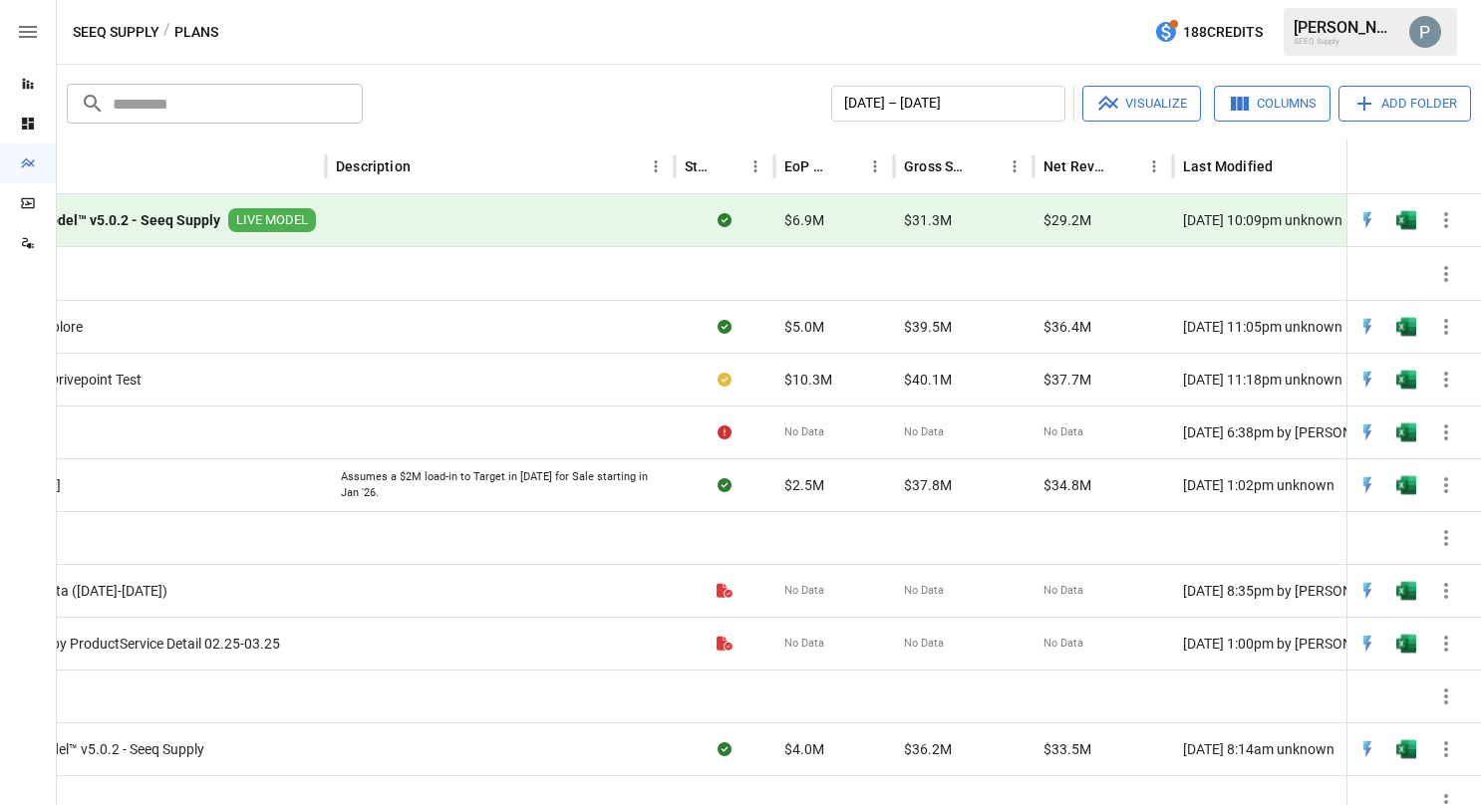
scroll to position [0, 305]
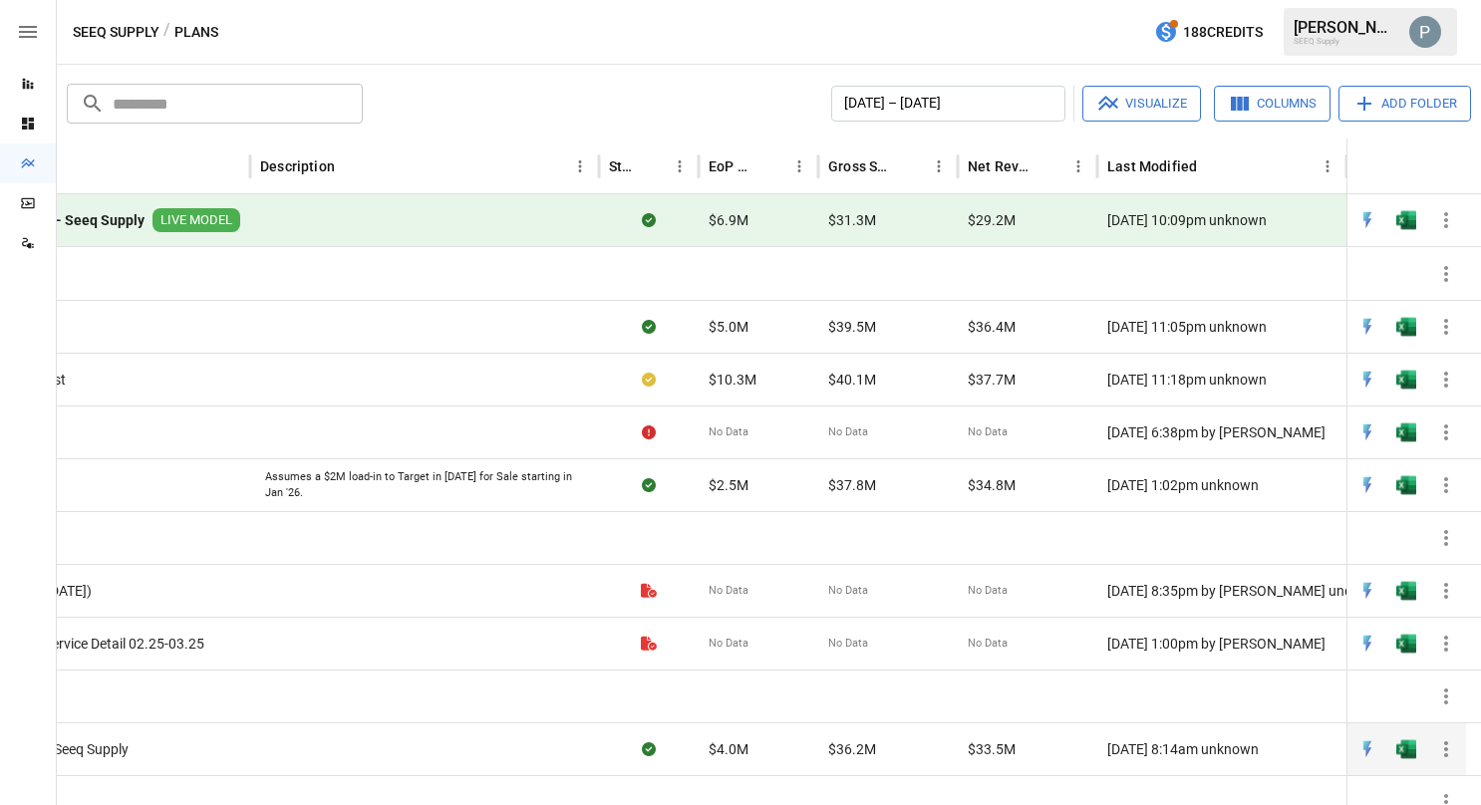
click at [1285, 723] on div "[DATE] 8:14am unknown" at bounding box center [1222, 749] width 249 height 53
